Goal: Transaction & Acquisition: Purchase product/service

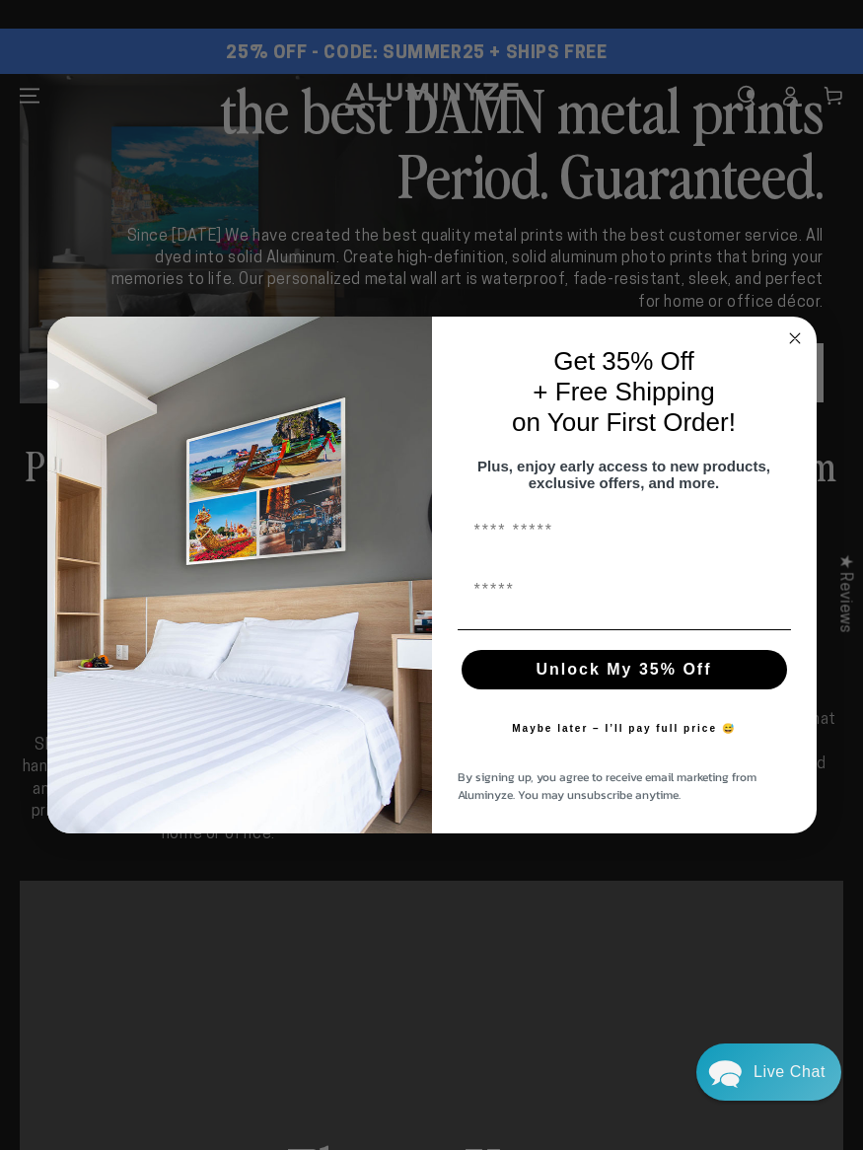
click at [786, 332] on circle "Close dialog" at bounding box center [794, 338] width 23 height 23
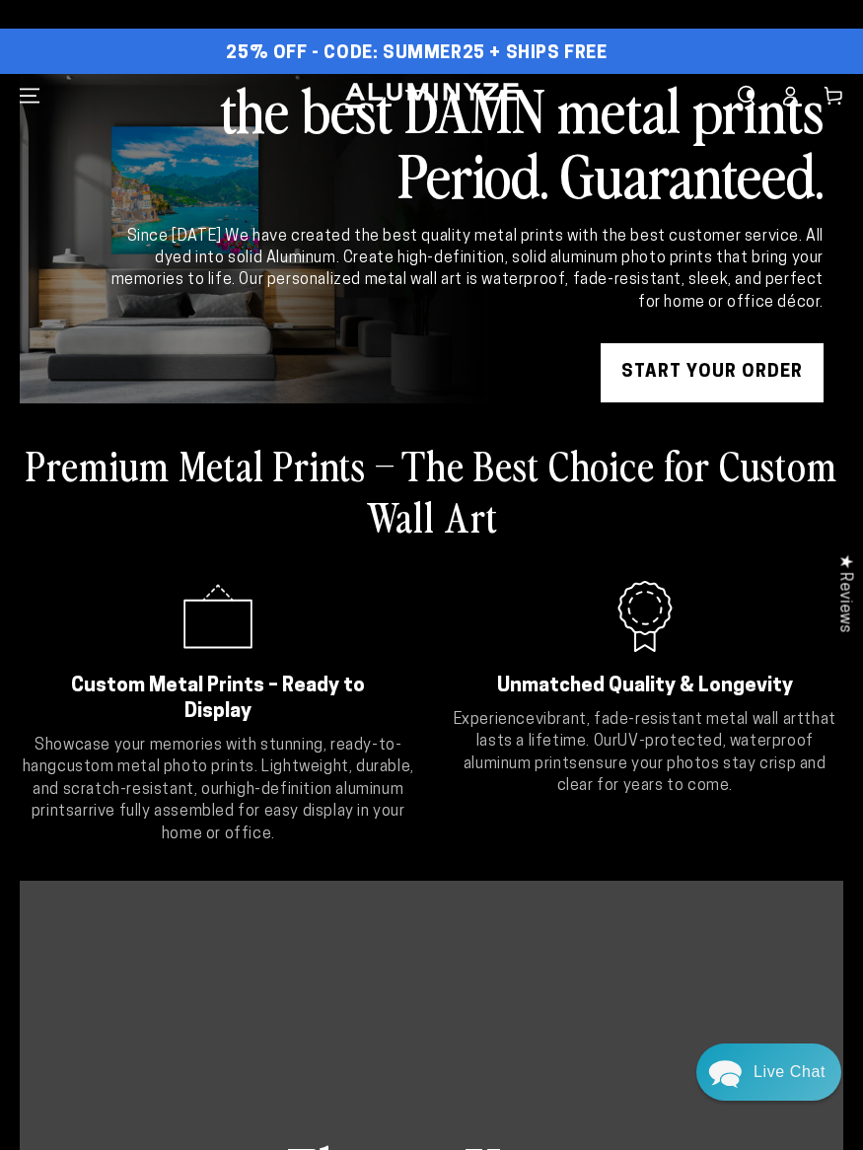
click at [712, 360] on link "START YOUR Order" at bounding box center [711, 372] width 223 height 59
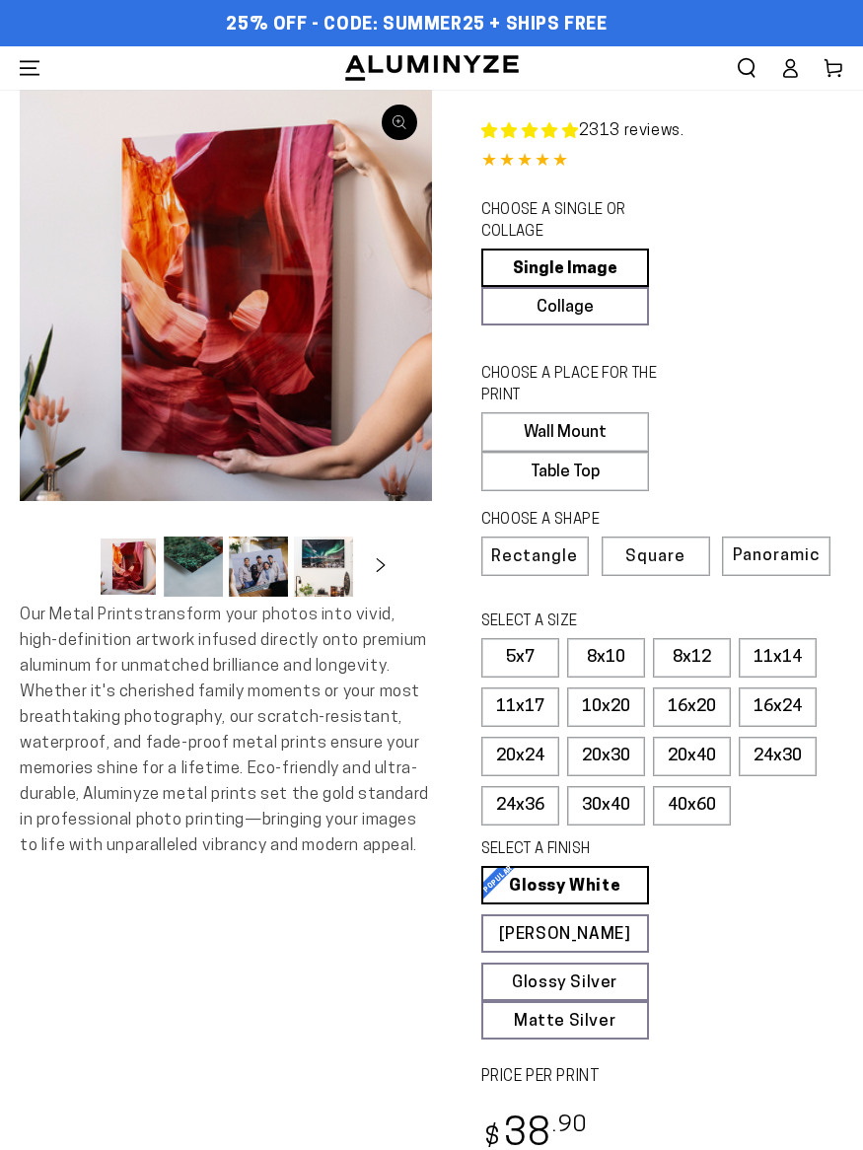
select select "**********"
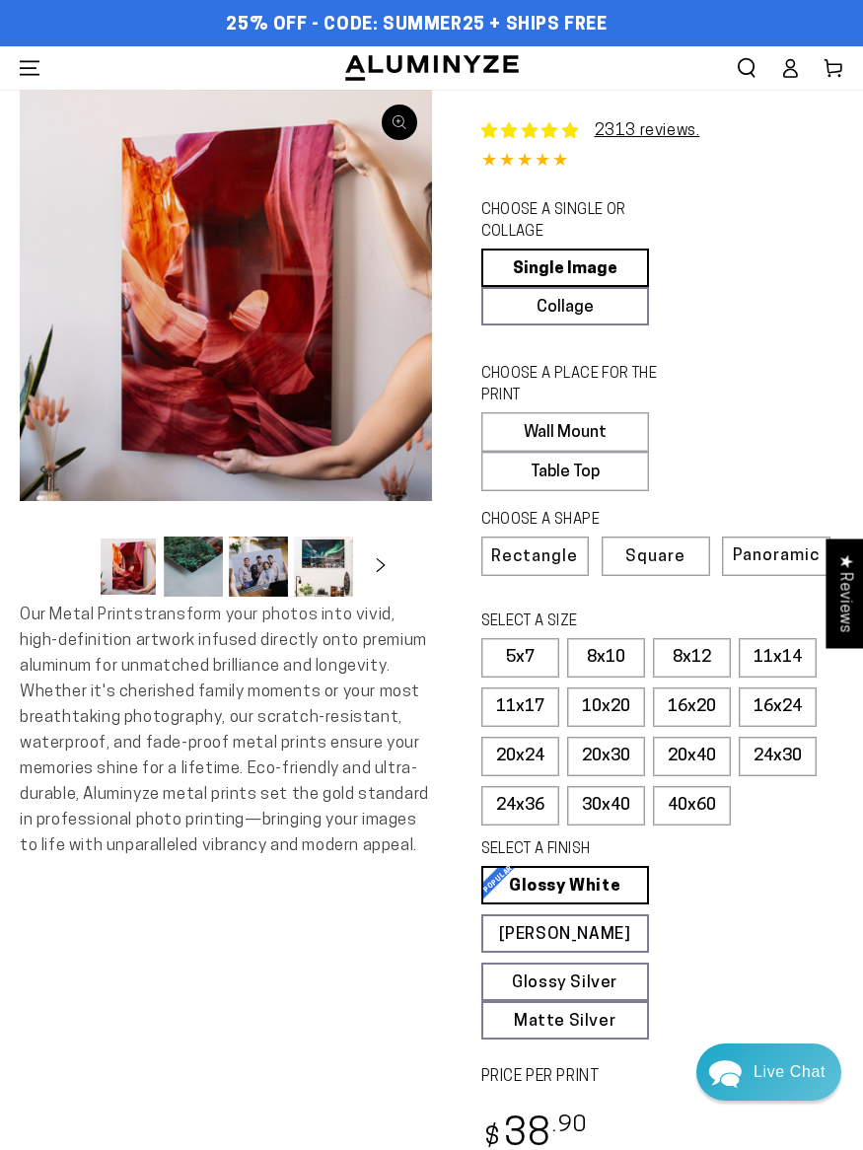
click at [625, 480] on label "Table Top" at bounding box center [565, 471] width 168 height 39
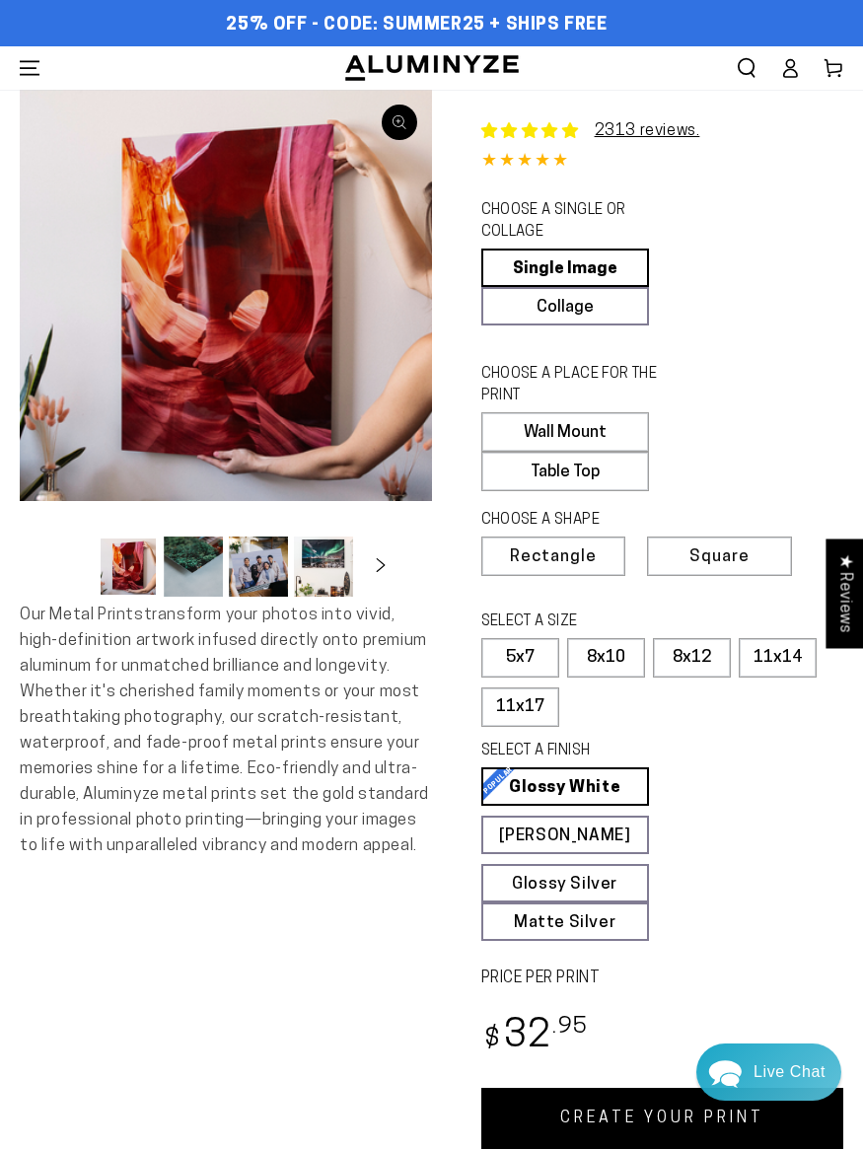
click at [711, 677] on label "8x12" at bounding box center [692, 657] width 78 height 39
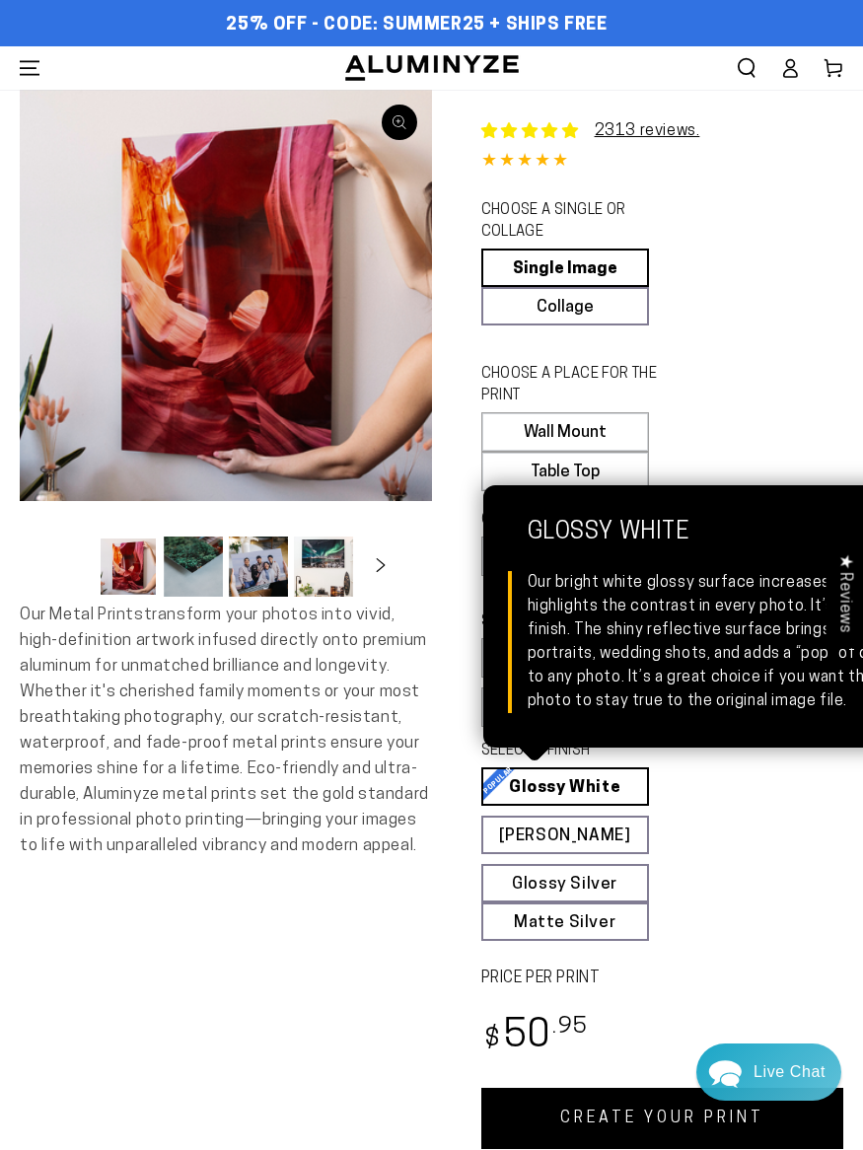
click at [638, 806] on link "Glossy White Glossy White Our bright white glossy surface increases color satur…" at bounding box center [565, 786] width 168 height 38
click at [599, 854] on link "Matte White Matte White Our matte white surface offers a flatter tone and sligh…" at bounding box center [565, 834] width 168 height 38
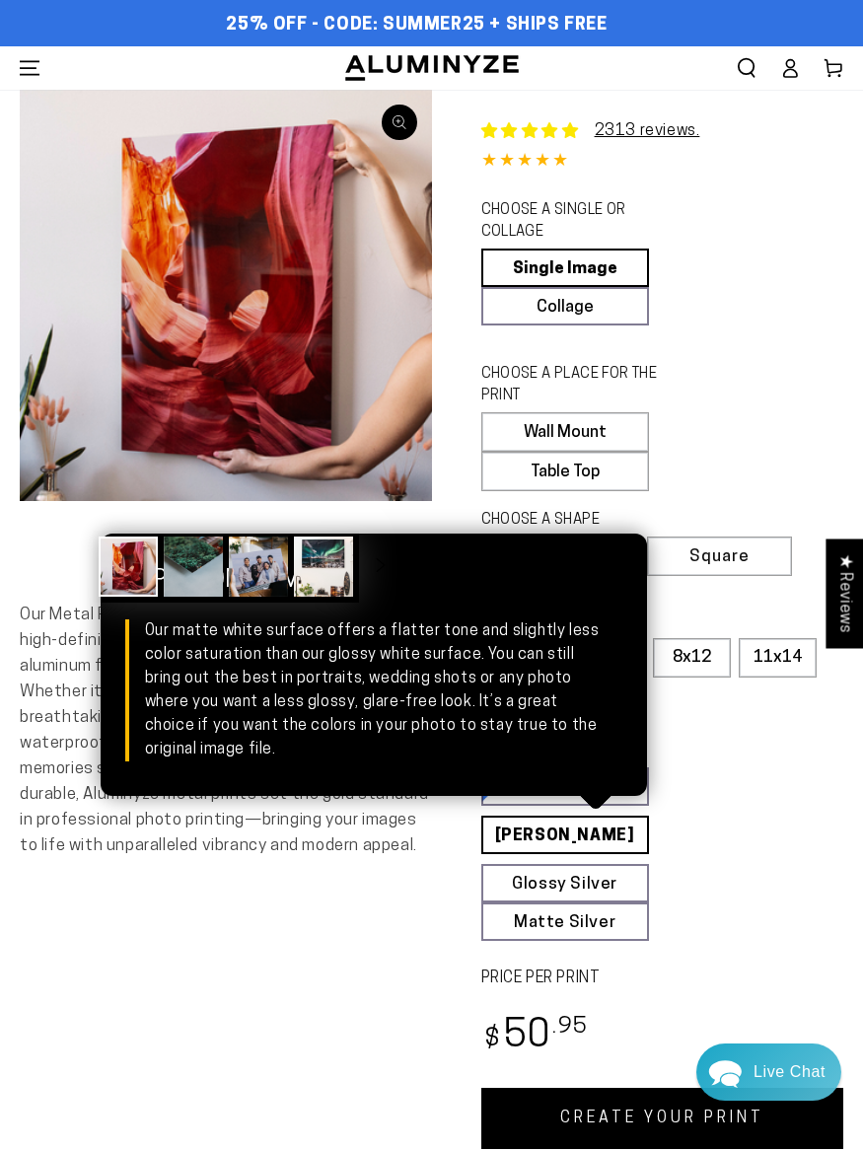
click at [624, 902] on link "Glossy Silver Glossy Silver Our silver gloss produces uniquely luminous prints …" at bounding box center [565, 883] width 168 height 38
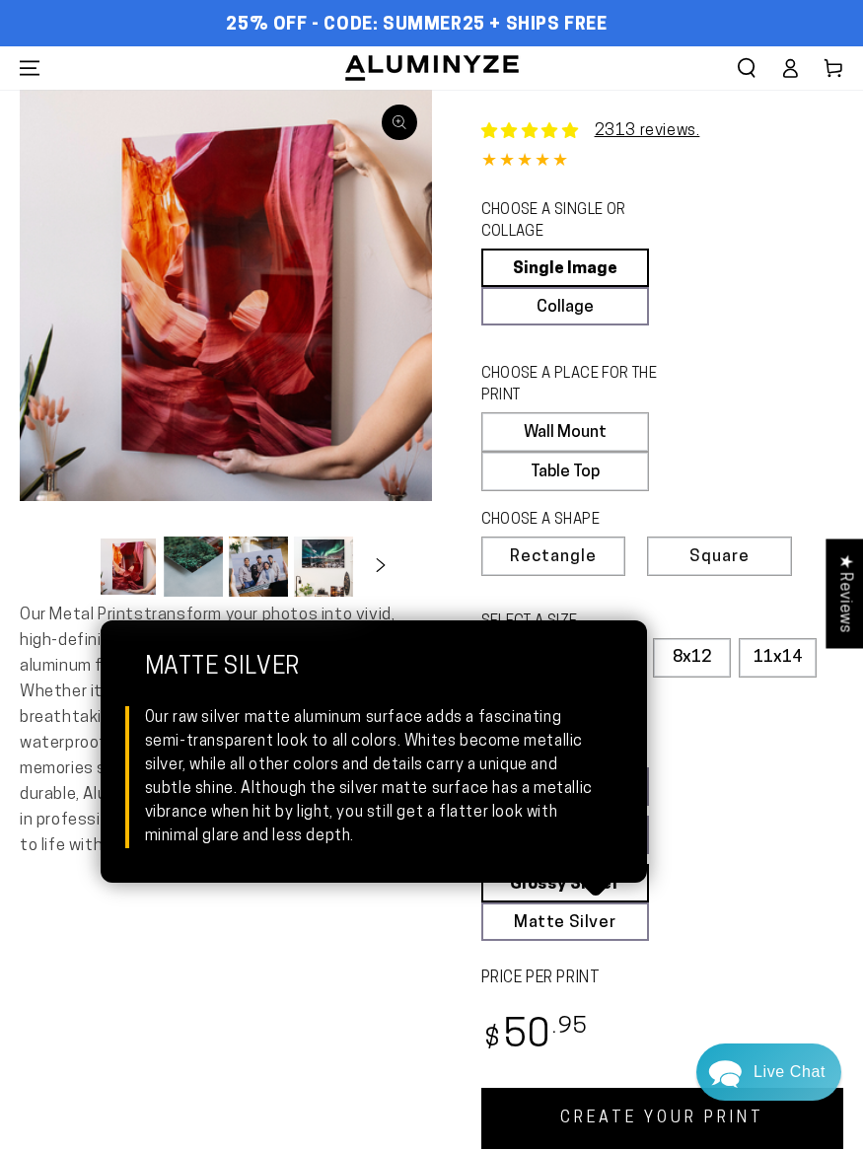
click at [615, 941] on link "Matte Silver Matte Silver Our raw silver matte aluminum surface adds a fascinat…" at bounding box center [565, 921] width 168 height 38
click at [724, 824] on fieldset "SELECT A FINISH Learn more Glossy White Glossy White Our bright white glossy su…" at bounding box center [656, 840] width 350 height 200
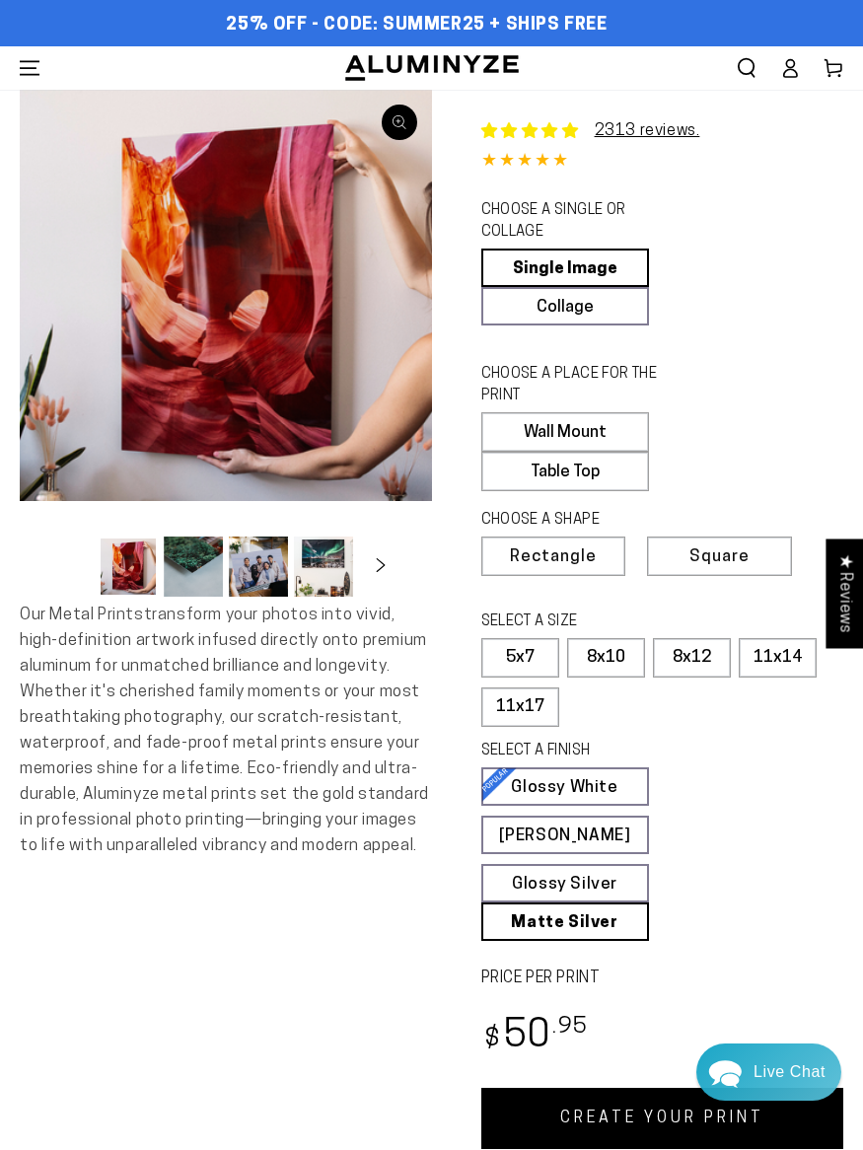
click at [594, 806] on link "Glossy White Glossy White Our bright white glossy surface increases color satur…" at bounding box center [565, 786] width 168 height 38
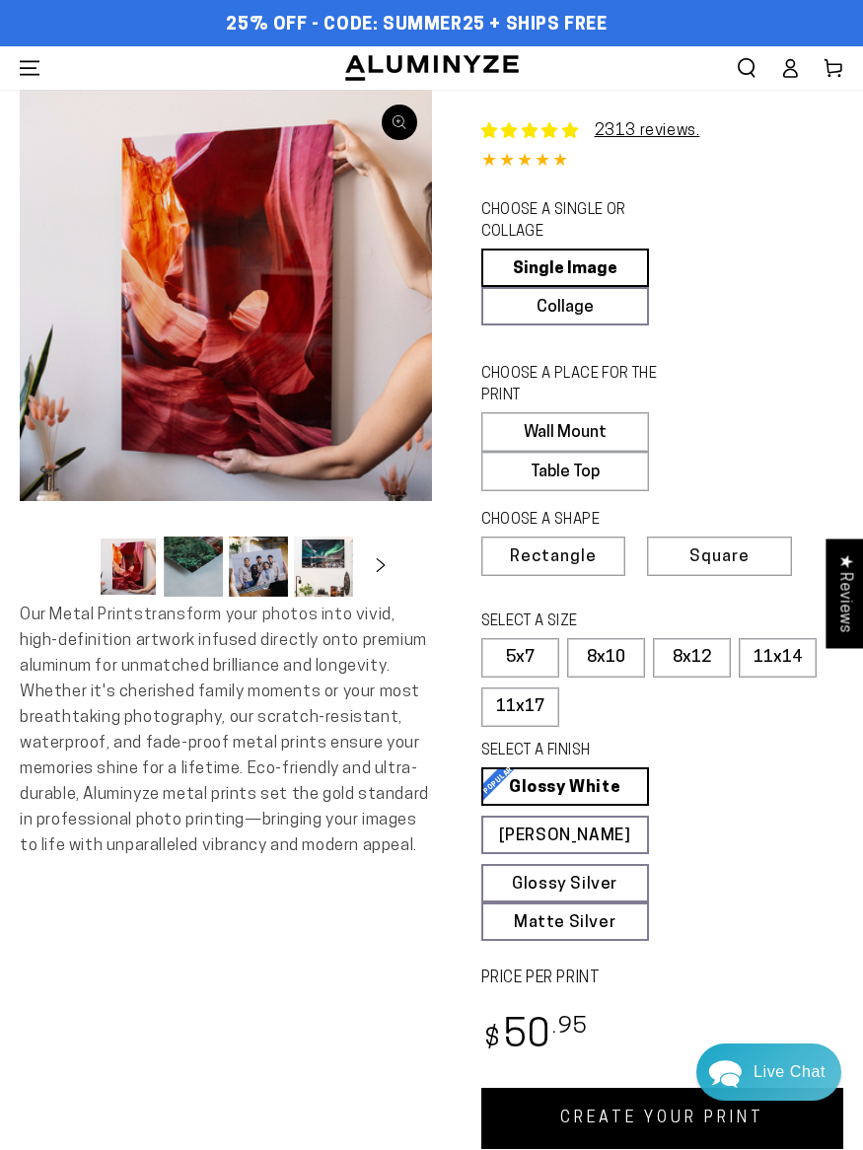
click at [750, 321] on fieldset "CHOOSE A SINGLE OR COLLAGE Learn more Single Image Collage" at bounding box center [656, 262] width 350 height 125
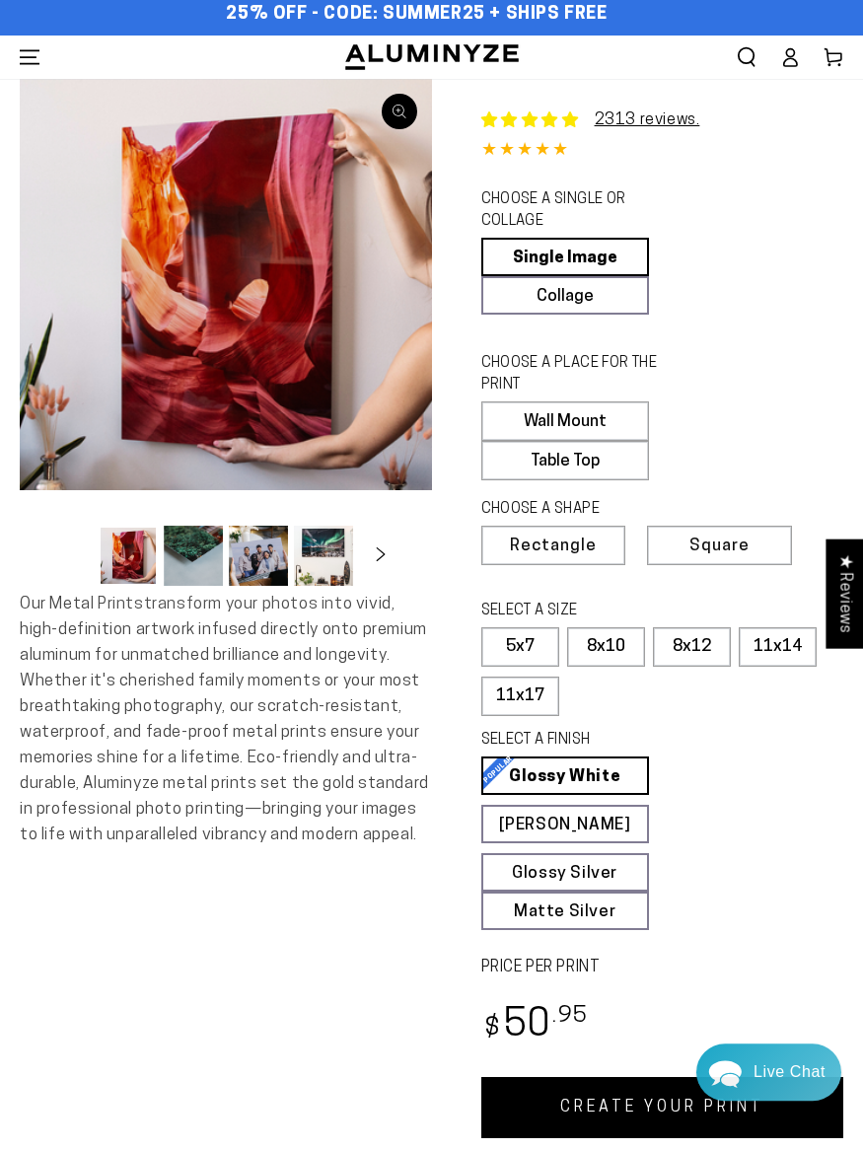
scroll to position [10, 0]
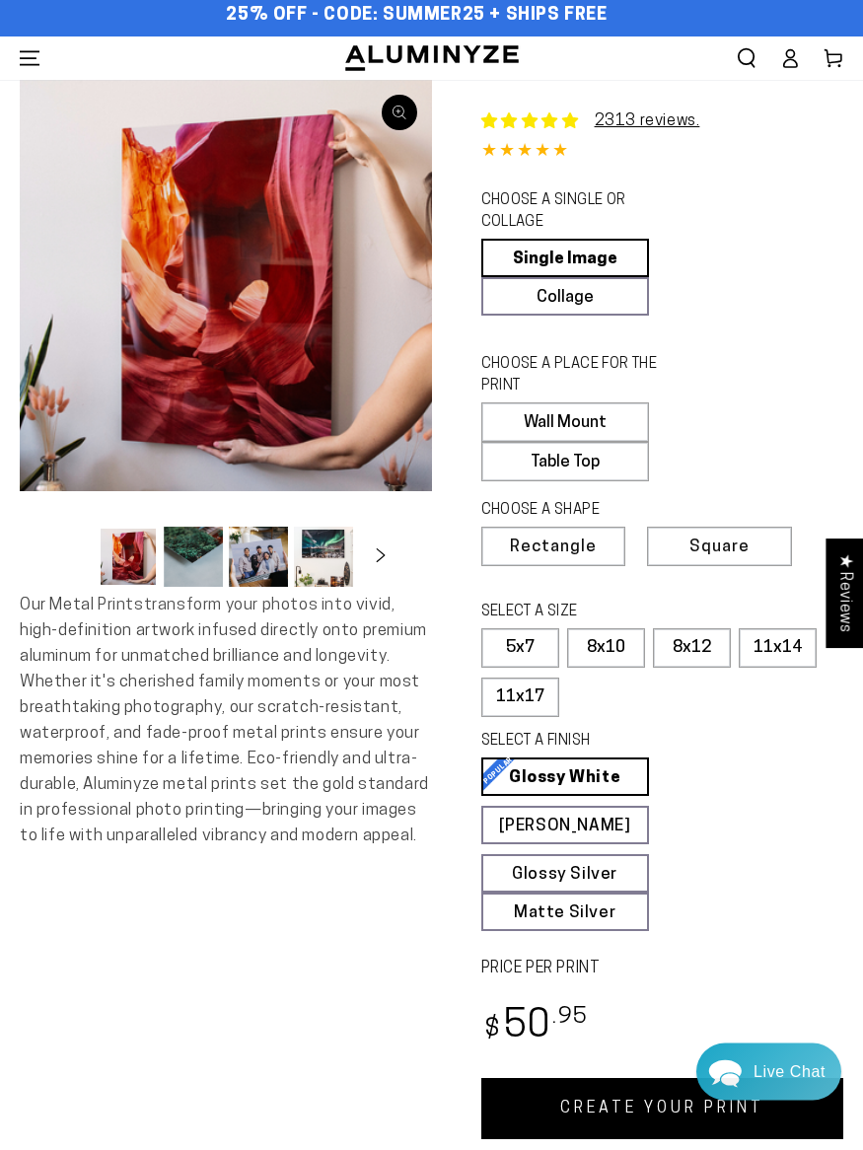
click at [613, 1139] on link "CREATE YOUR PRINT" at bounding box center [662, 1108] width 363 height 61
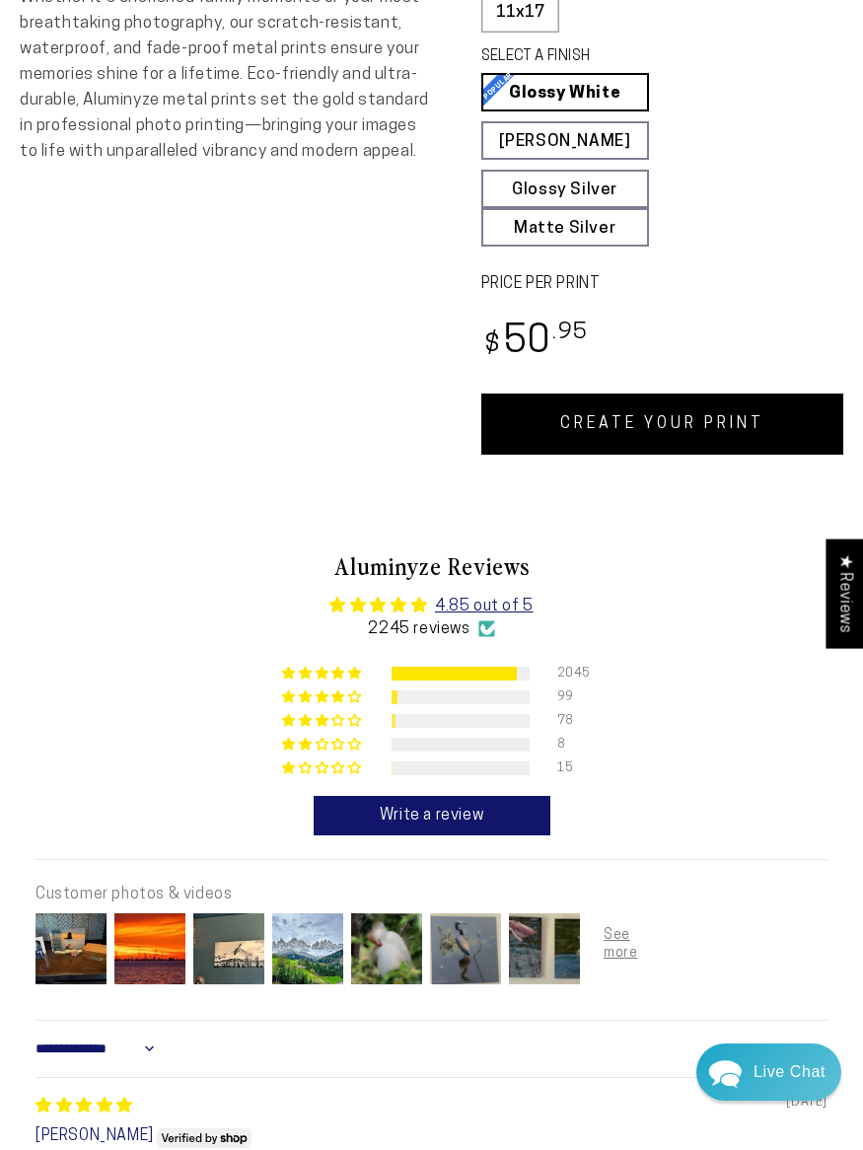
scroll to position [690, 0]
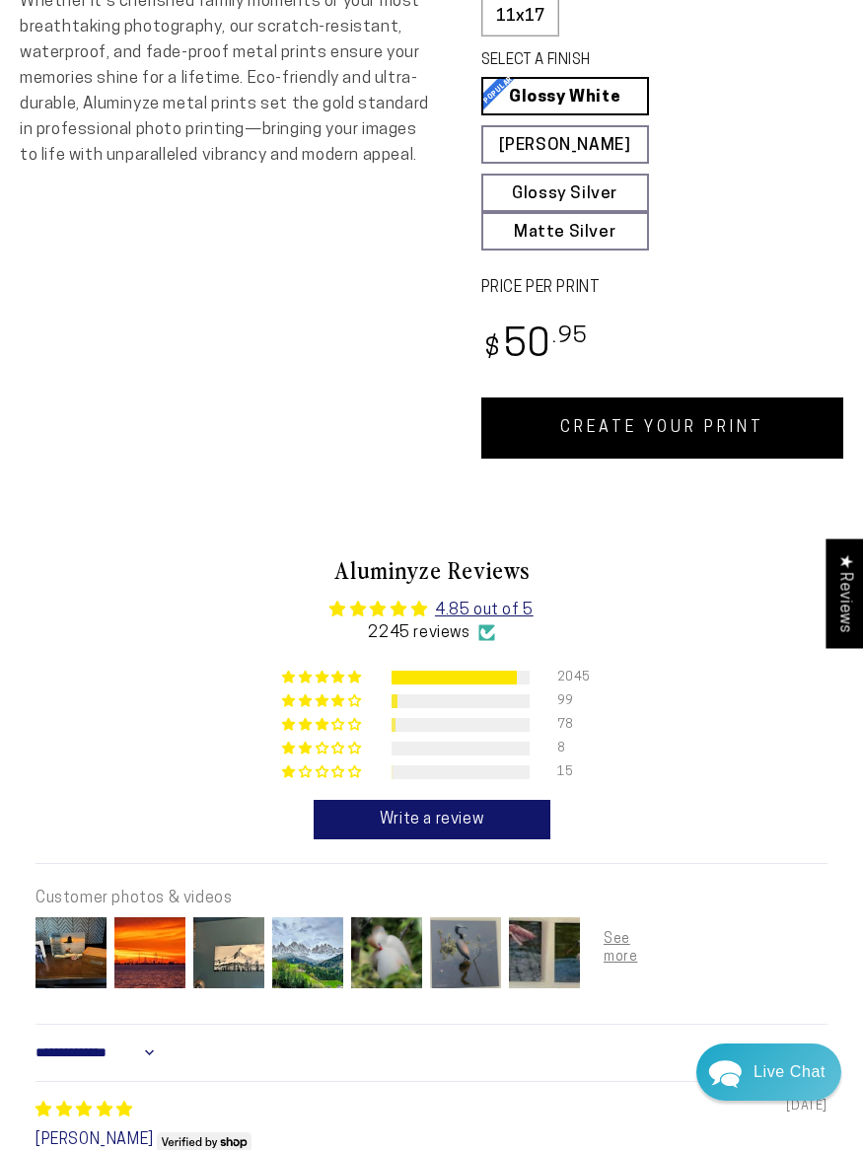
click at [671, 458] on link "CREATE YOUR PRINT" at bounding box center [662, 427] width 363 height 61
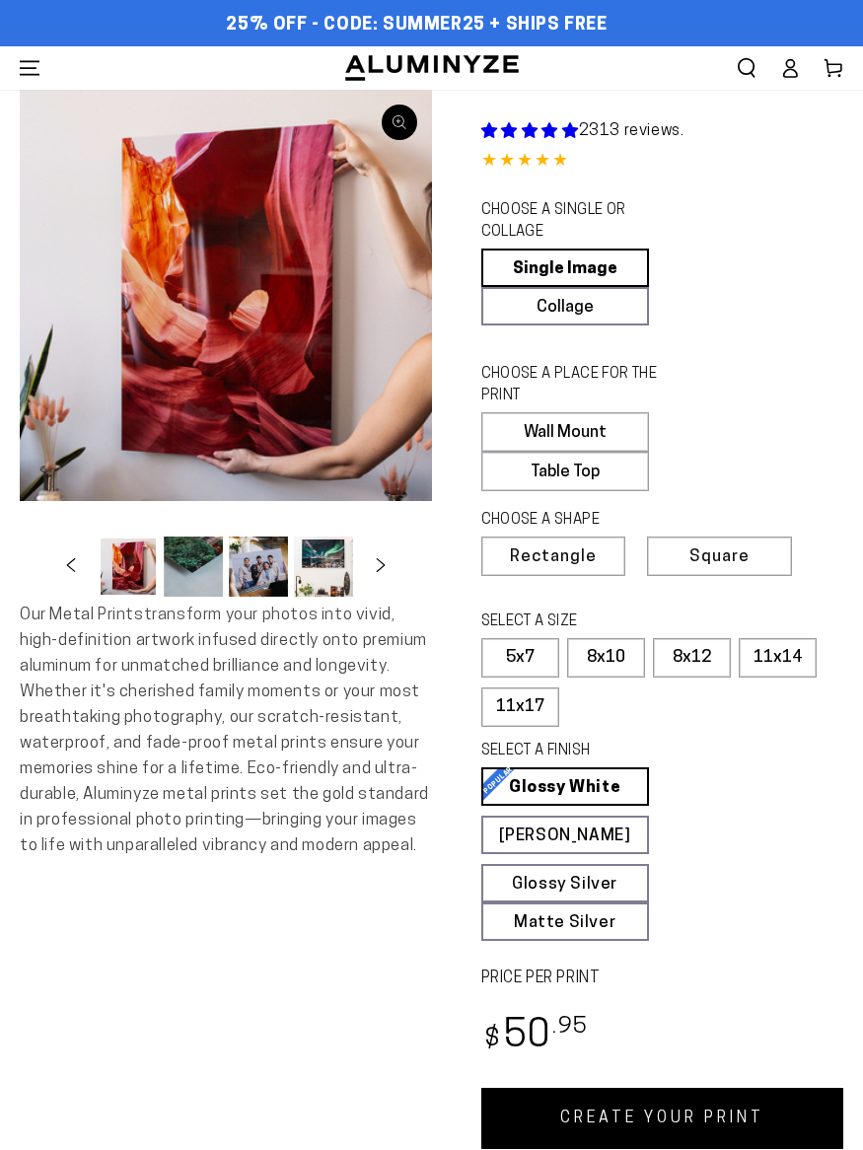
select select "**********"
